Goal: Check status: Check status

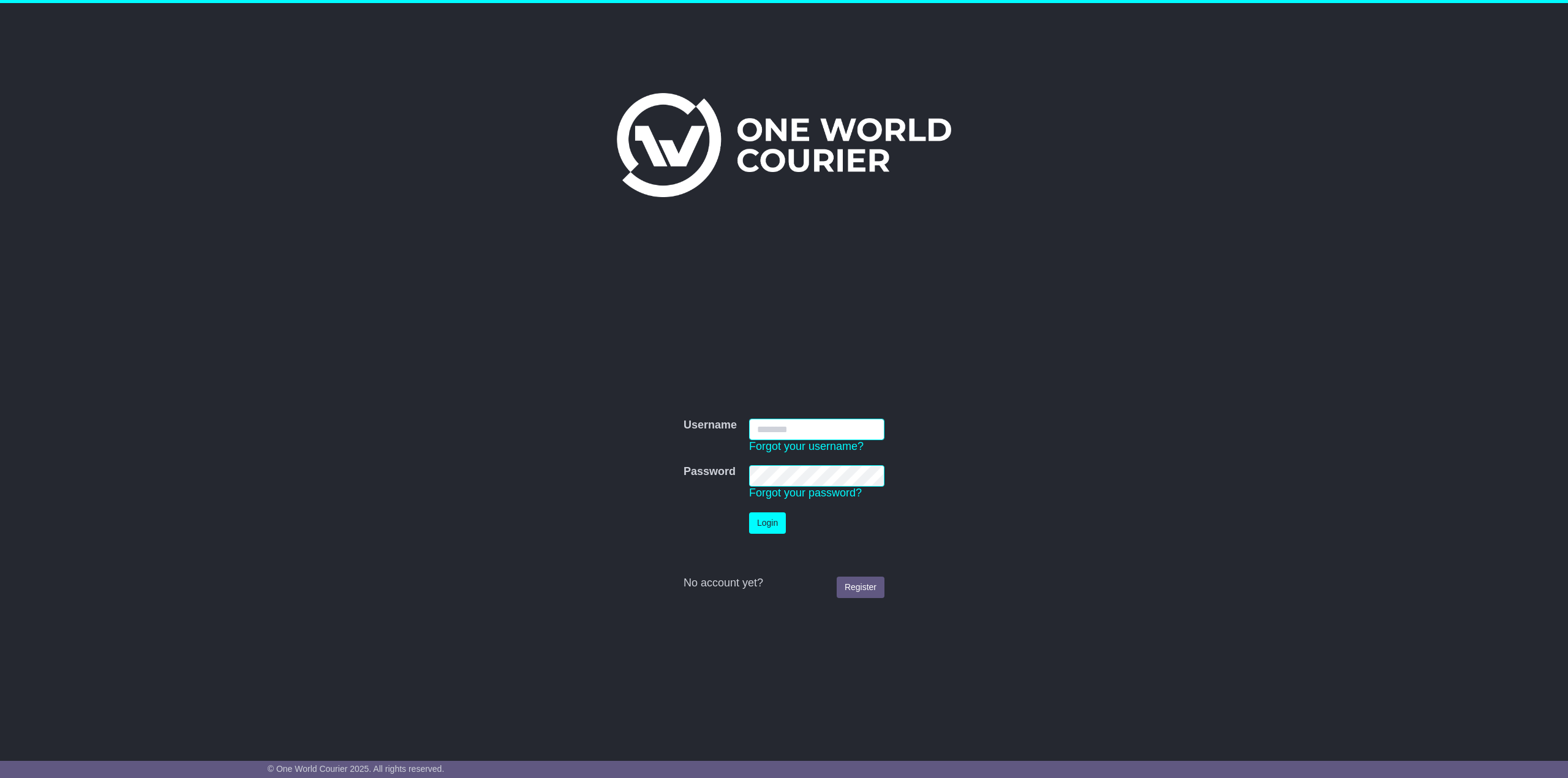
type input "**********"
click at [765, 507] on td "Login" at bounding box center [816, 523] width 147 height 34
click at [769, 518] on button "Login" at bounding box center [767, 523] width 37 height 21
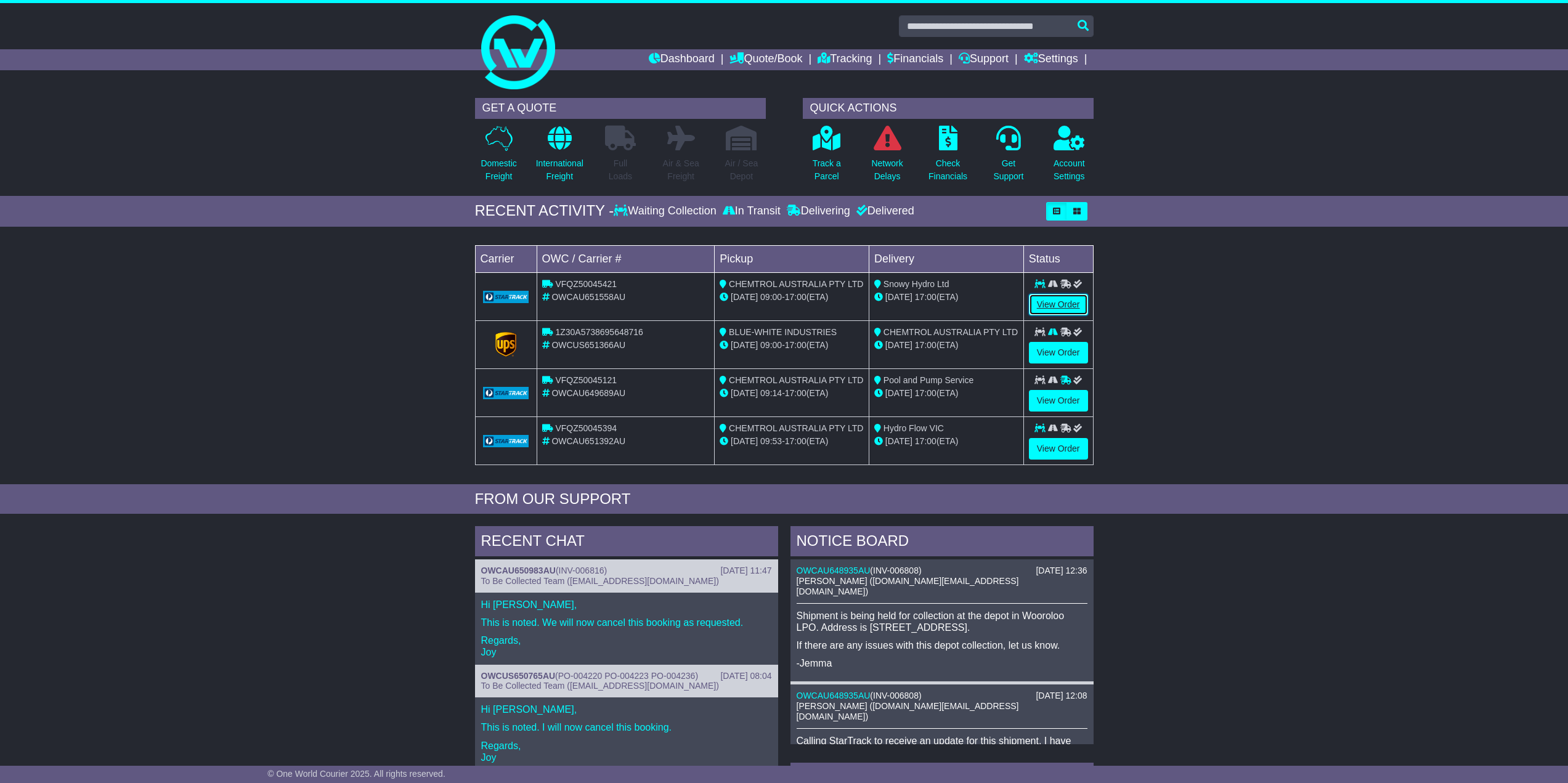
click at [1055, 304] on link "View Order" at bounding box center [1058, 304] width 59 height 21
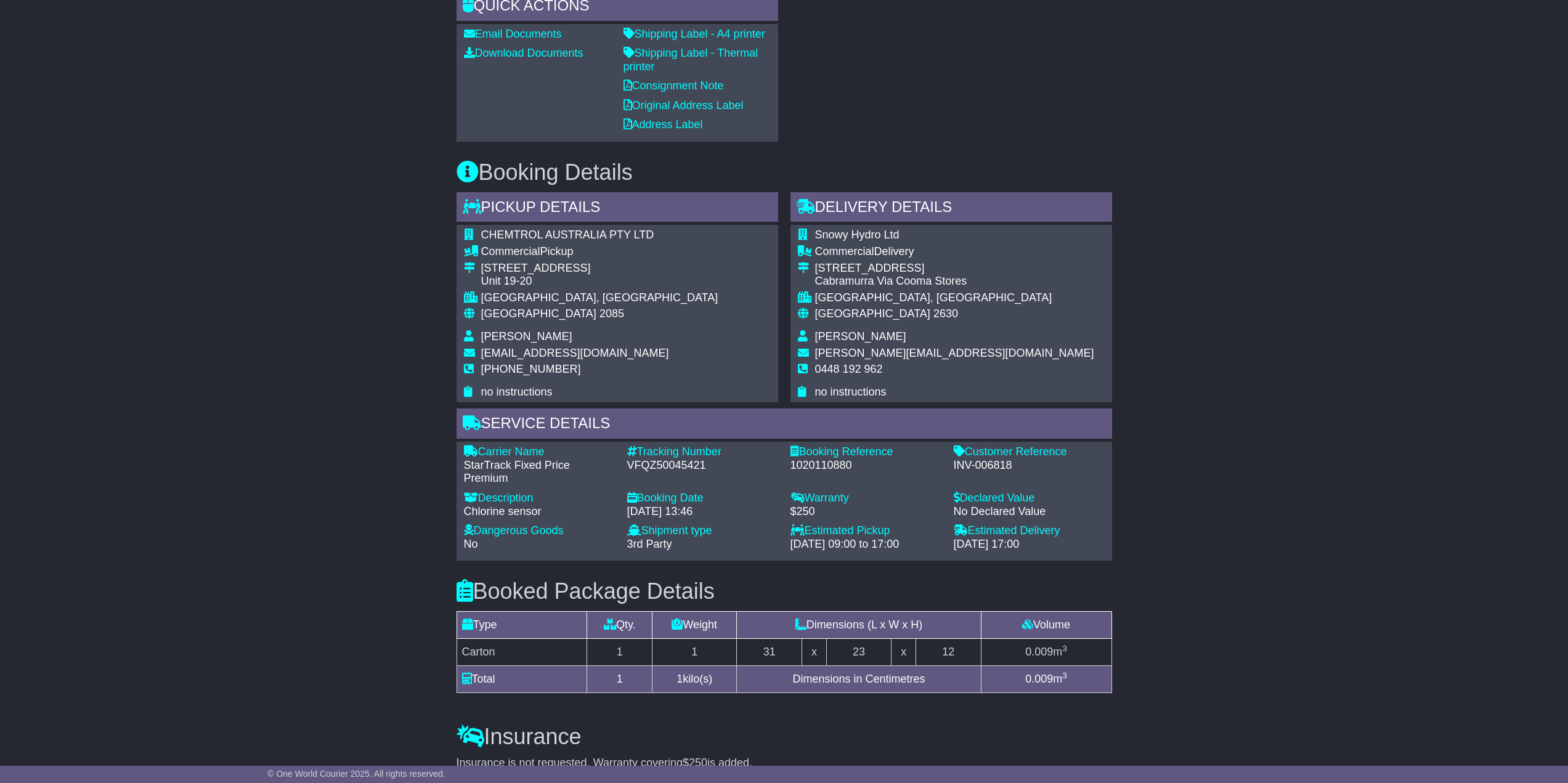
scroll to position [369, 0]
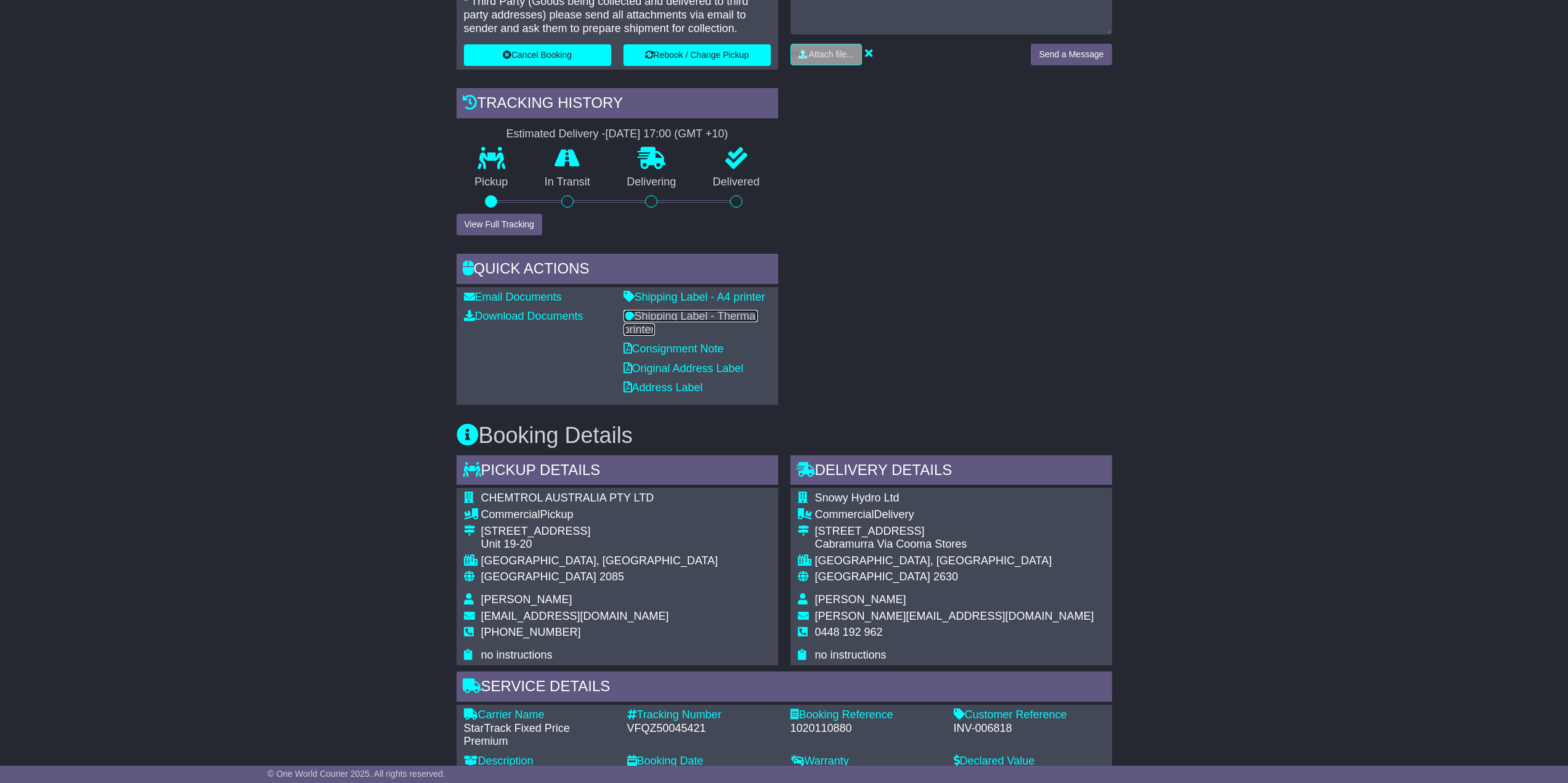
click at [676, 318] on link "Shipping Label - Thermal printer" at bounding box center [691, 323] width 135 height 26
